Goal: Task Accomplishment & Management: Complete application form

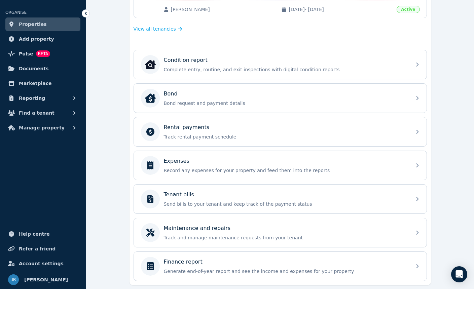
scroll to position [191, 0]
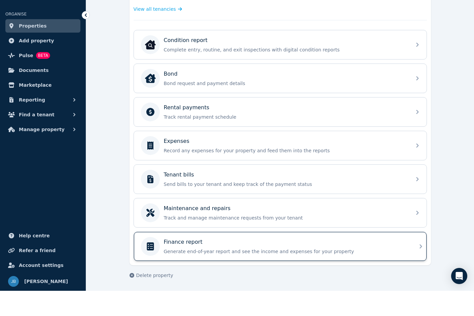
click at [421, 268] on icon at bounding box center [421, 272] width 8 height 8
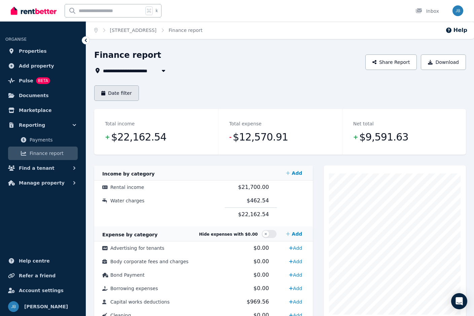
click at [105, 94] on icon "button" at bounding box center [103, 93] width 4 height 5
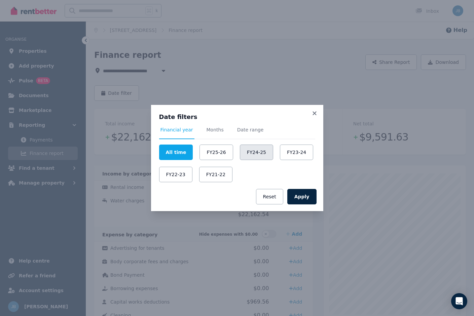
click at [246, 145] on button "FY24-25" at bounding box center [256, 152] width 33 height 15
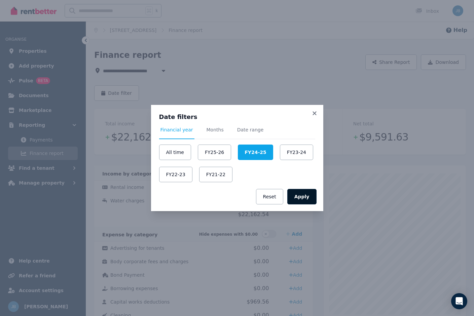
click at [303, 189] on button "Apply" at bounding box center [301, 196] width 29 height 15
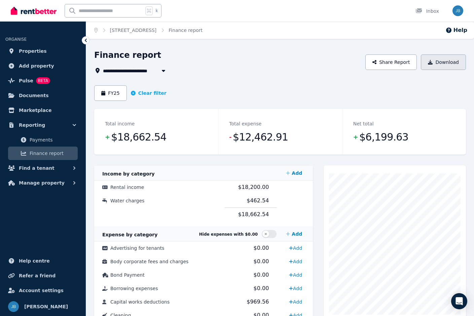
click at [433, 62] on icon "button" at bounding box center [430, 62] width 5 height 5
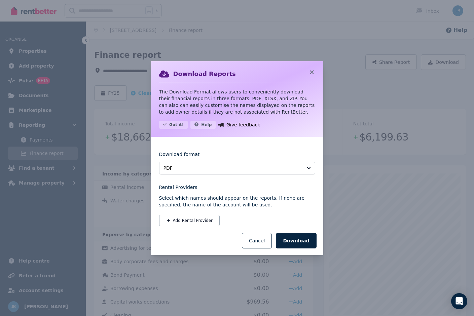
click at [326, 243] on div "Download Reports The Download Format allows users to conveniently download thei…" at bounding box center [237, 158] width 474 height 316
click at [301, 233] on button "Download" at bounding box center [296, 240] width 40 height 15
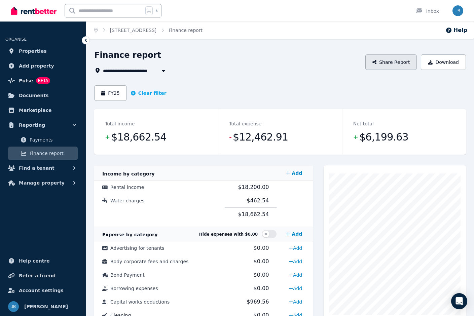
click at [399, 62] on button "Share Report" at bounding box center [391, 61] width 52 height 15
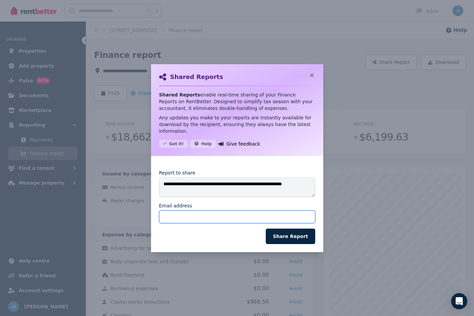
click at [198, 211] on input "Email address" at bounding box center [237, 217] width 156 height 13
type input "**********"
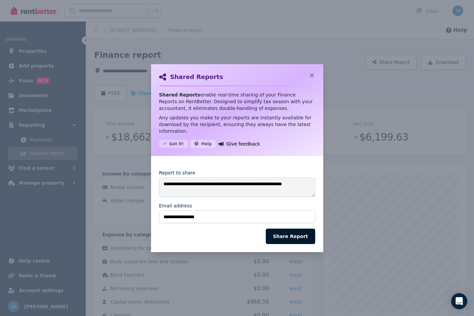
click at [291, 229] on button "Share Report" at bounding box center [290, 236] width 49 height 15
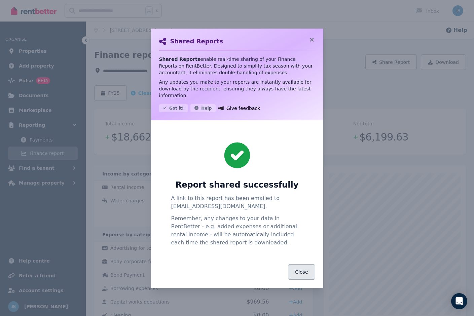
click at [298, 264] on button "Close" at bounding box center [301, 271] width 27 height 15
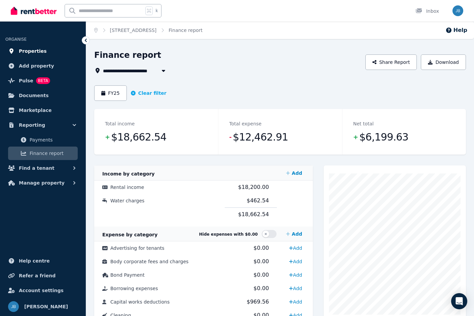
click at [31, 50] on span "Properties" at bounding box center [33, 51] width 28 height 8
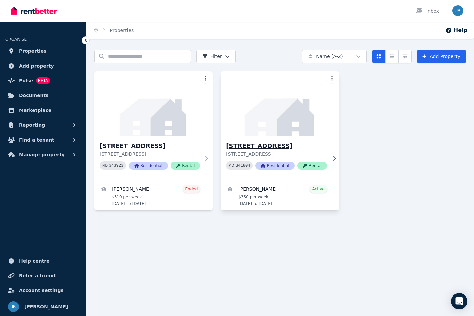
click at [272, 145] on h3 "[STREET_ADDRESS]" at bounding box center [276, 145] width 101 height 9
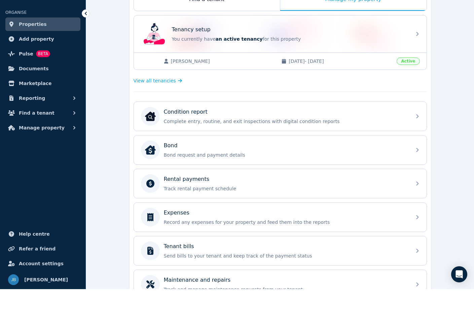
scroll to position [119, 0]
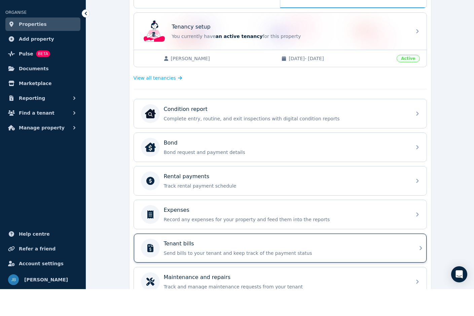
click at [247, 267] on div "Tenant bills" at bounding box center [286, 271] width 244 height 8
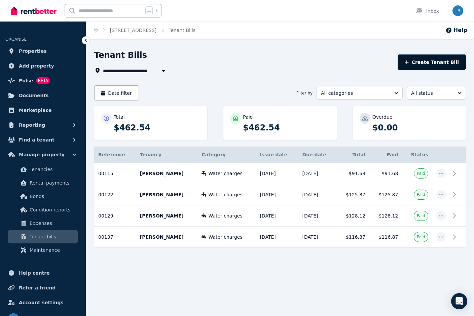
click at [433, 60] on button "Create Tenant Bill" at bounding box center [432, 61] width 68 height 15
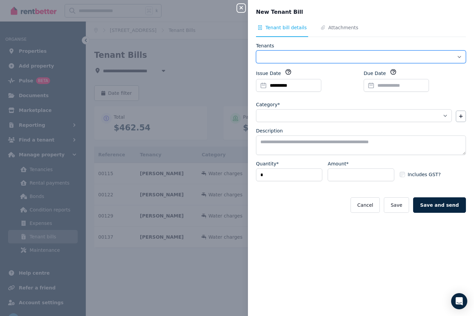
select select "**********"
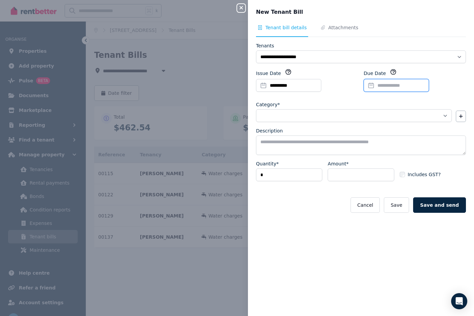
click at [395, 84] on input "Due Date" at bounding box center [396, 85] width 65 height 13
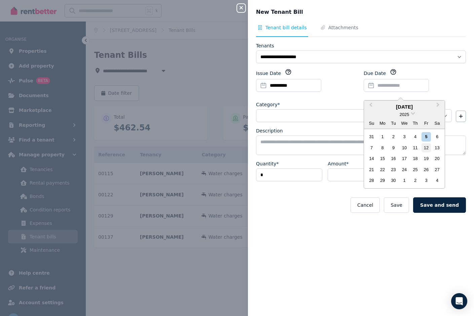
click at [427, 146] on div "12" at bounding box center [425, 147] width 9 height 9
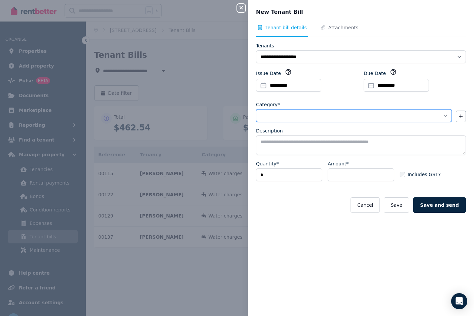
select select "**********"
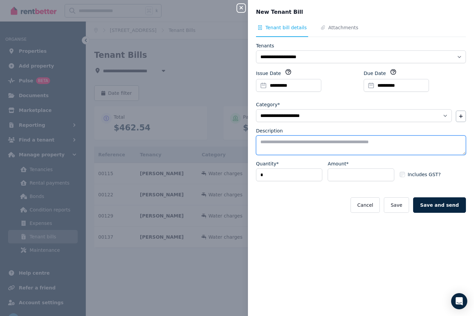
click at [266, 139] on textarea "Description" at bounding box center [361, 146] width 210 height 20
click at [262, 149] on textarea "**********" at bounding box center [361, 146] width 210 height 20
type textarea "**********"
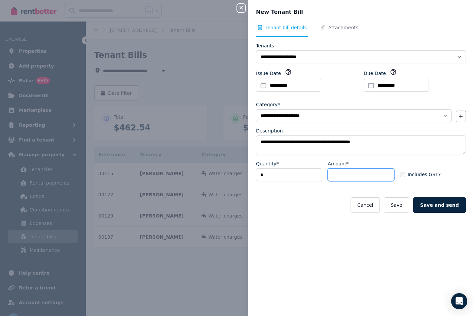
click at [333, 177] on input "Amount*" at bounding box center [361, 175] width 66 height 13
type input "******"
click at [441, 206] on button "Save and send" at bounding box center [439, 204] width 53 height 15
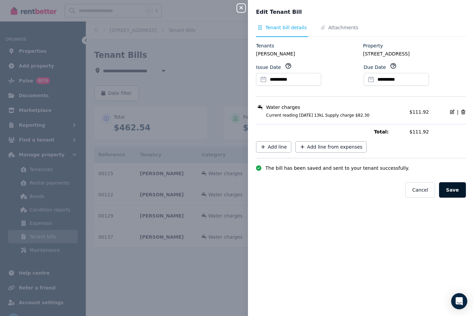
click at [454, 192] on button "Save" at bounding box center [452, 189] width 27 height 15
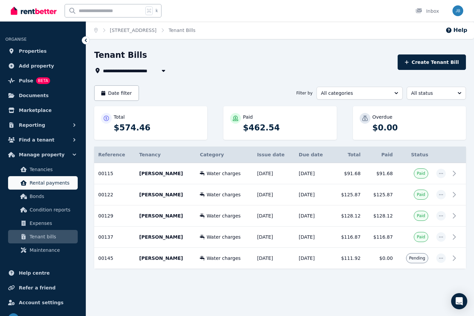
click at [46, 185] on span "Rental payments" at bounding box center [52, 183] width 45 height 8
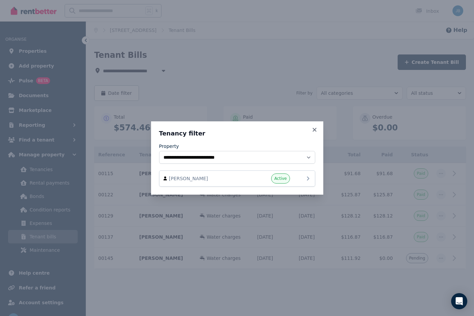
click at [249, 174] on div "[PERSON_NAME] Active" at bounding box center [236, 179] width 147 height 10
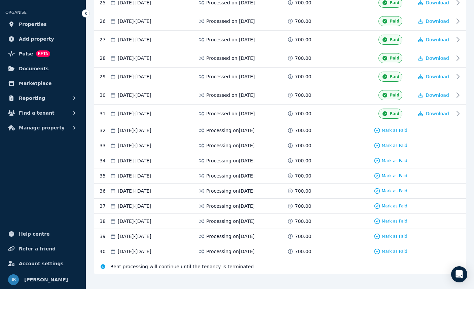
scroll to position [599, 0]
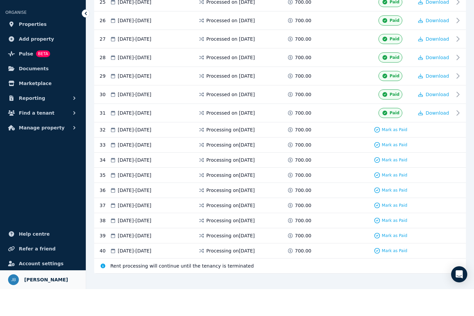
click at [15, 301] on img at bounding box center [13, 306] width 11 height 11
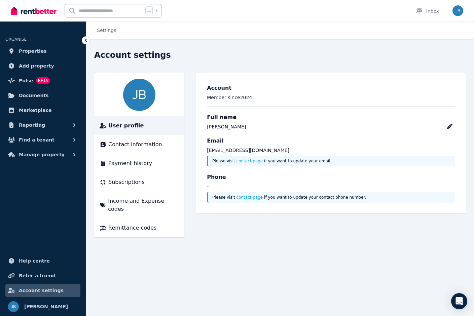
click at [458, 11] on img "button" at bounding box center [457, 10] width 11 height 11
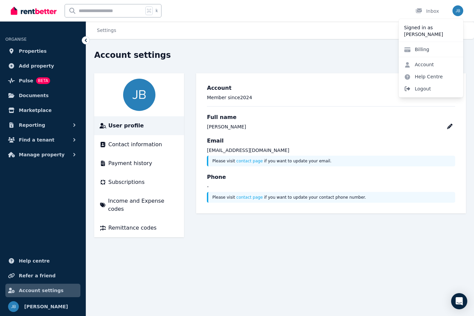
click at [421, 89] on span "Logout" at bounding box center [431, 89] width 65 height 12
